Goal: Task Accomplishment & Management: Complete application form

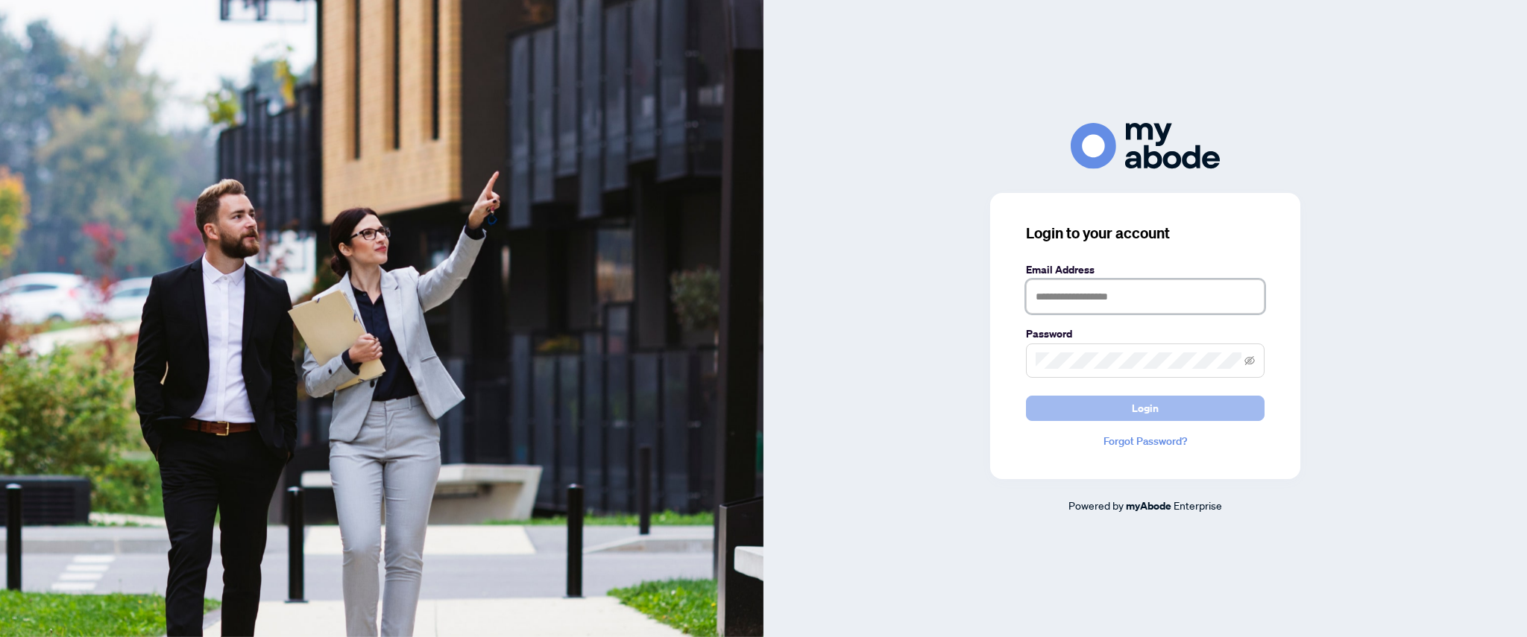
type input "**********"
click at [1117, 412] on button "Login" at bounding box center [1145, 408] width 239 height 25
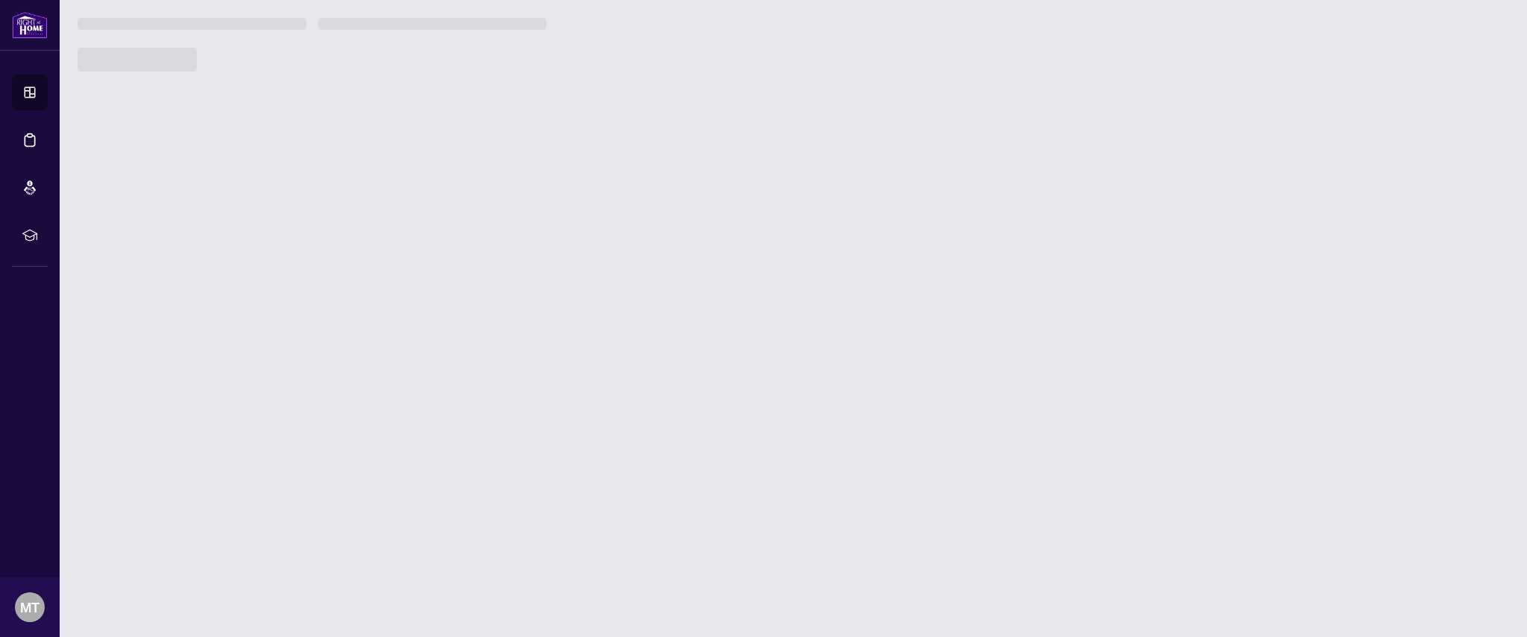
click at [805, 391] on main "You don't have access to this page Please contact your administrator to request…" at bounding box center [793, 318] width 1467 height 637
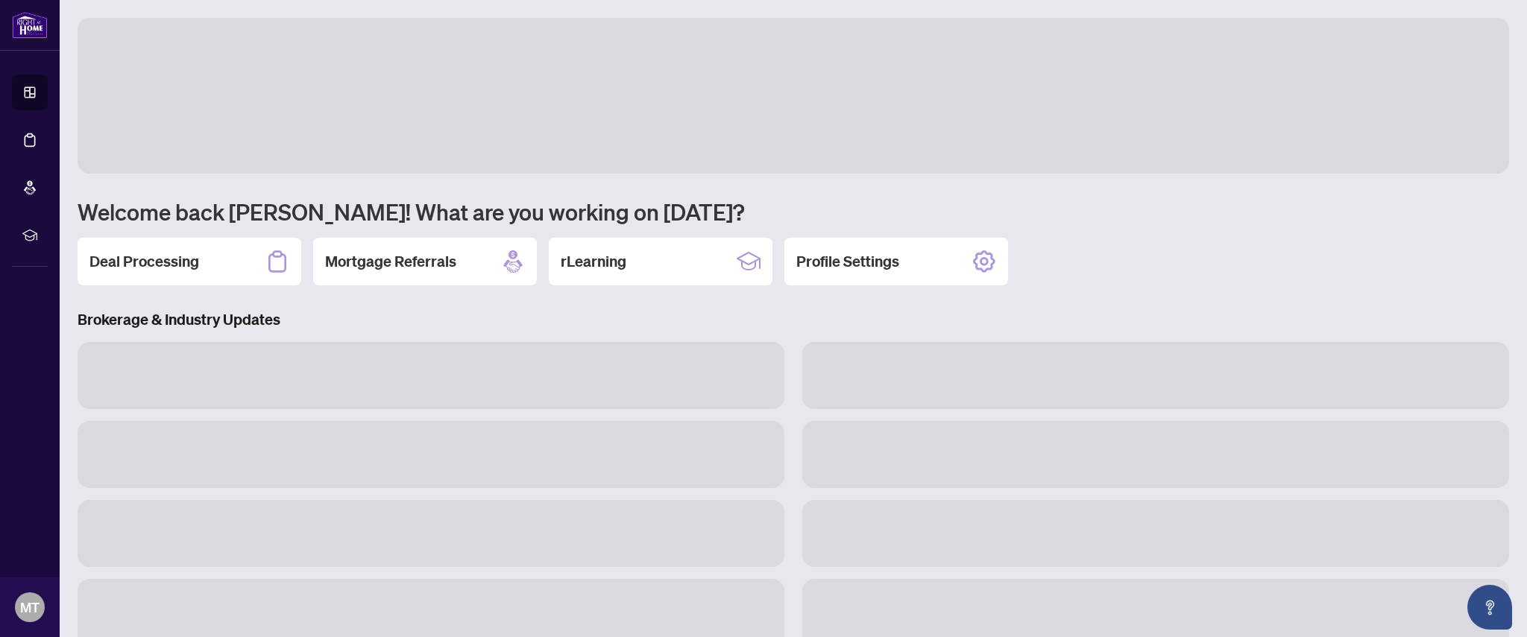
click at [787, 397] on div at bounding box center [431, 375] width 725 height 67
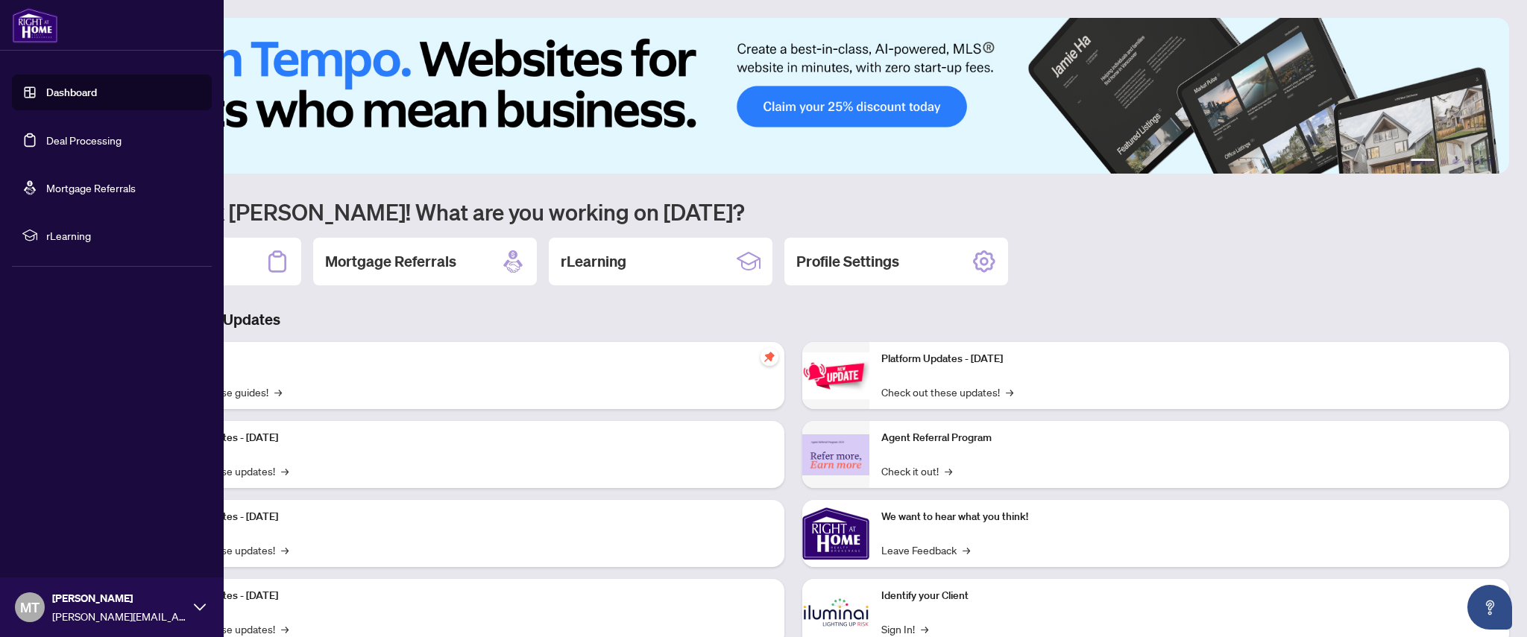
click at [109, 137] on link "Deal Processing" at bounding box center [83, 139] width 75 height 13
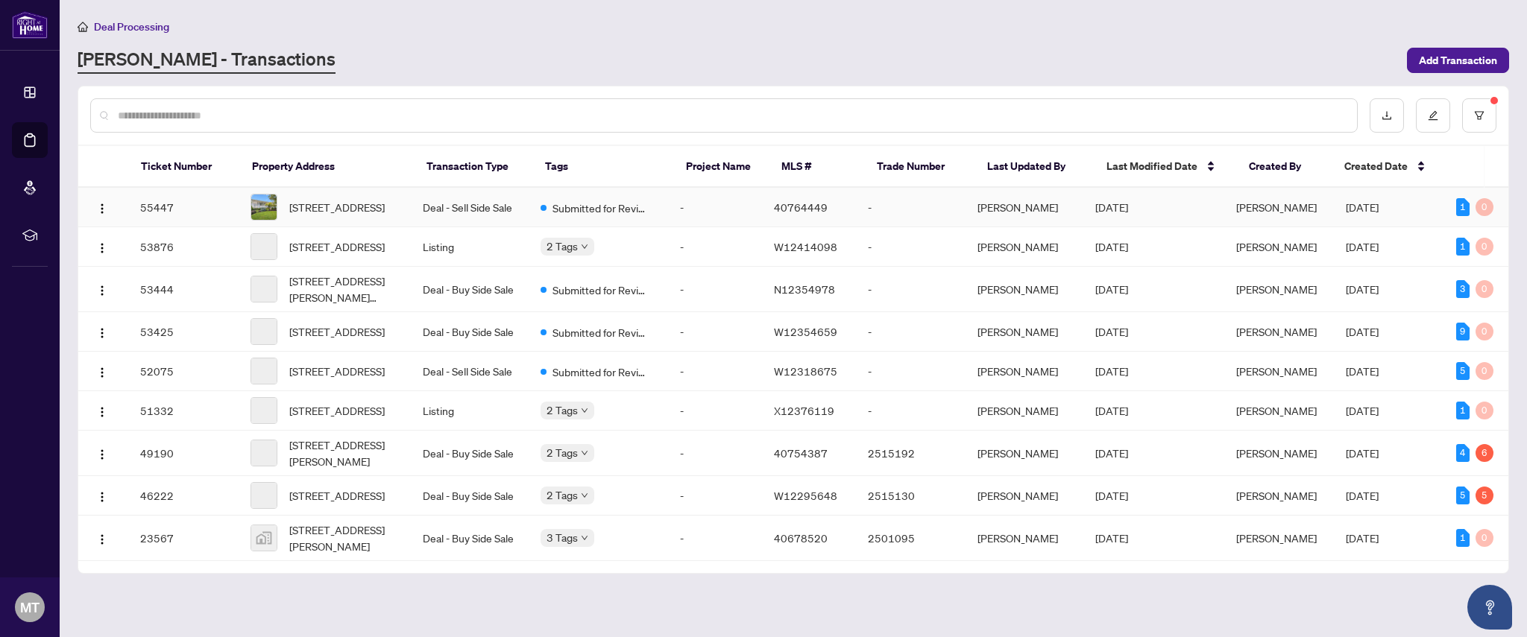
click at [684, 215] on td "-" at bounding box center [715, 208] width 94 height 40
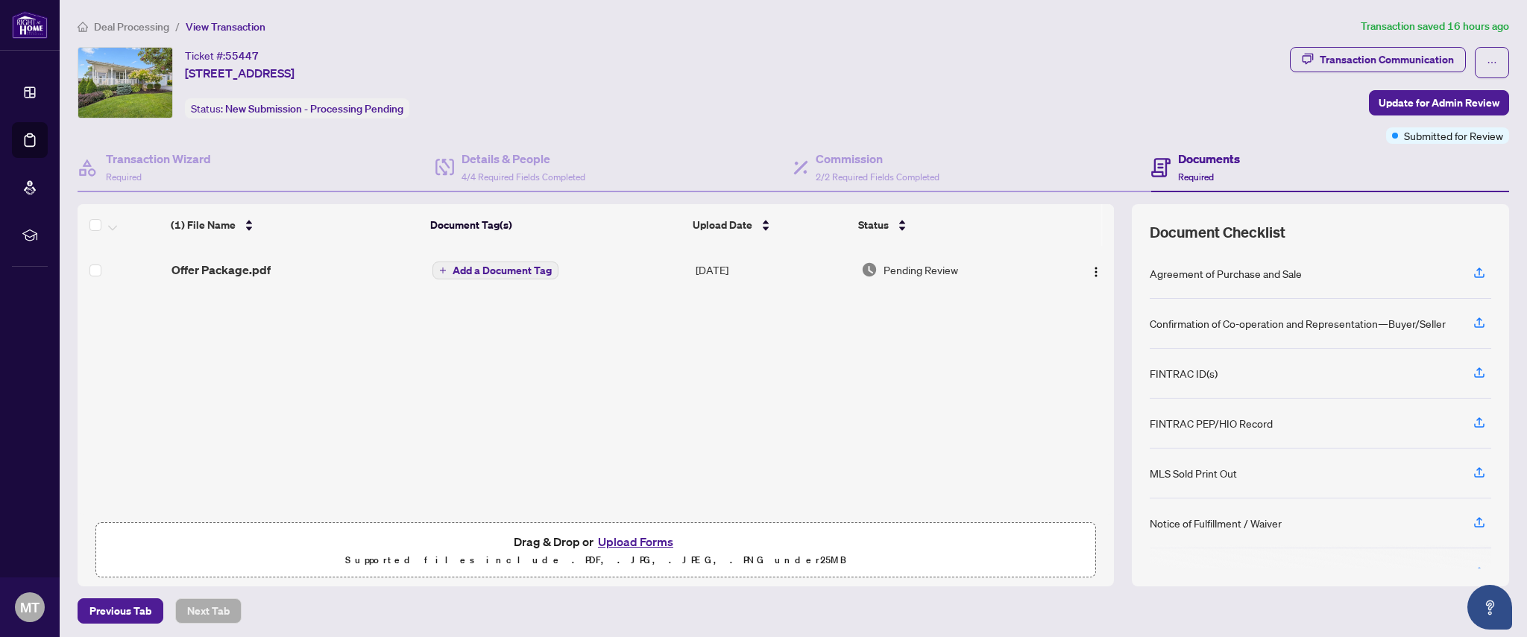
click at [634, 543] on button "Upload Forms" at bounding box center [635, 541] width 84 height 19
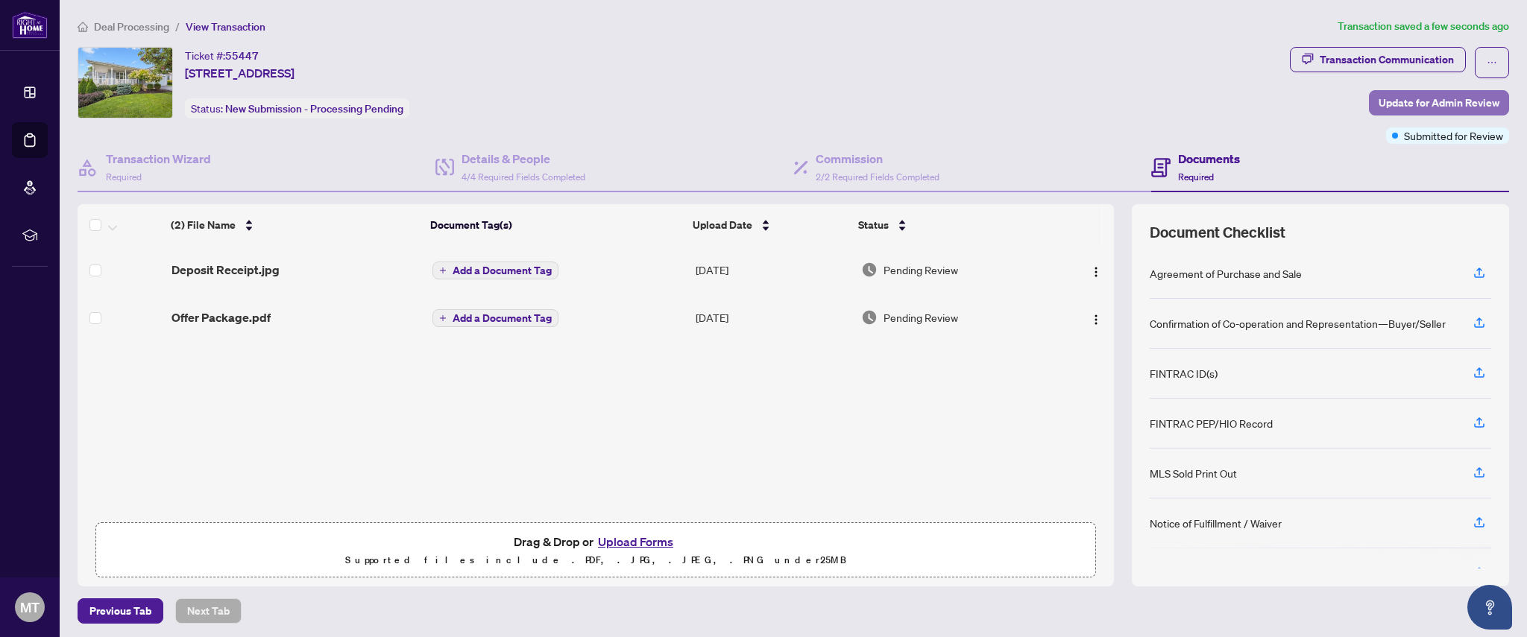
click at [1424, 107] on span "Update for Admin Review" at bounding box center [1438, 103] width 121 height 24
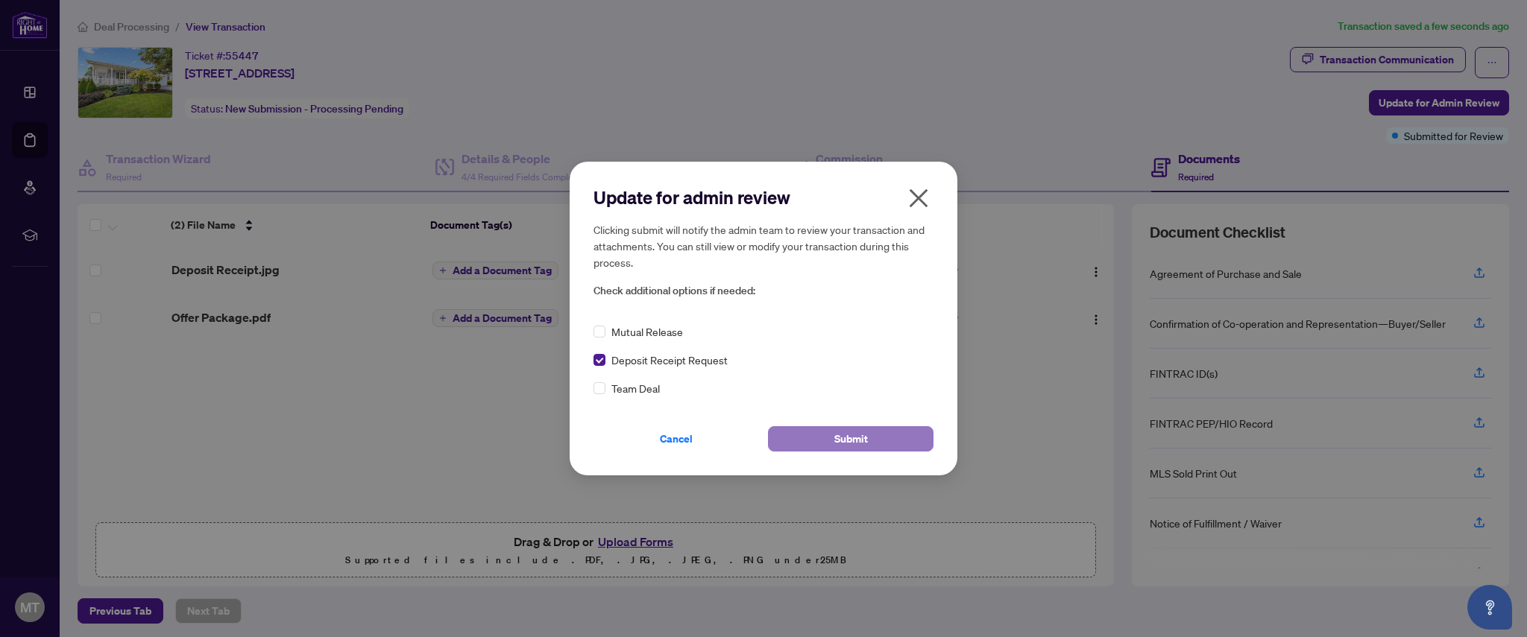
click at [863, 439] on span "Submit" at bounding box center [851, 439] width 34 height 24
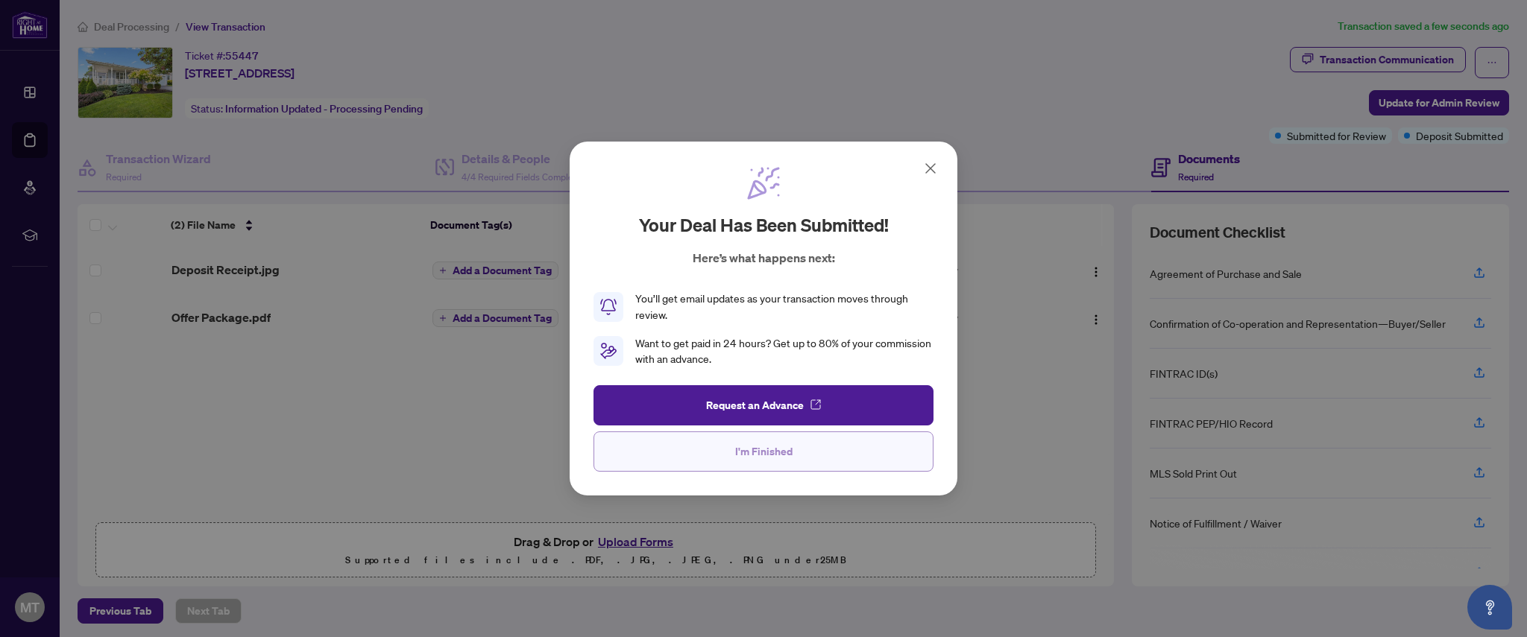
click at [762, 459] on span "I'm Finished" at bounding box center [763, 452] width 57 height 24
